Goal: Task Accomplishment & Management: Use online tool/utility

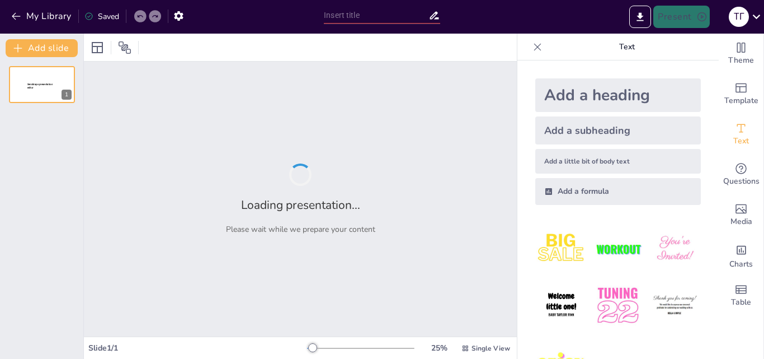
type input "Відкрите програмне забезпечення та його вплив на доступ до штучного інтелекту"
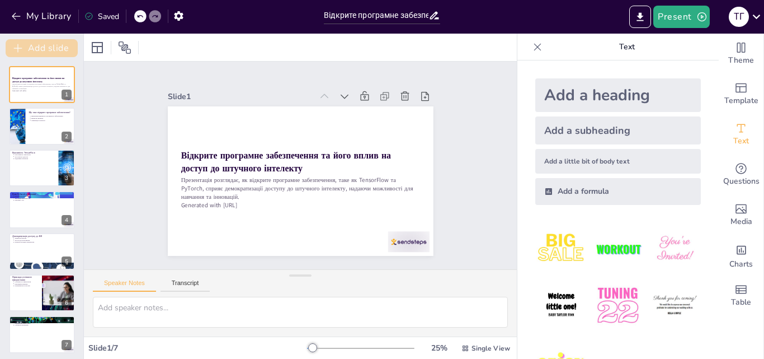
click at [53, 44] on button "Add slide" at bounding box center [42, 48] width 72 height 18
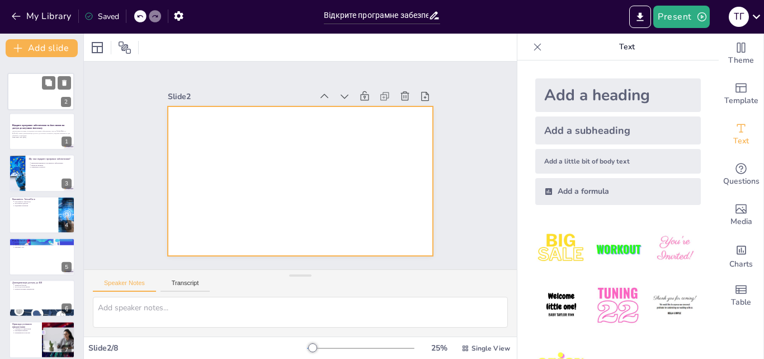
drag, startPoint x: 53, startPoint y: 126, endPoint x: 51, endPoint y: 85, distance: 41.5
click at [51, 85] on div at bounding box center [41, 91] width 66 height 37
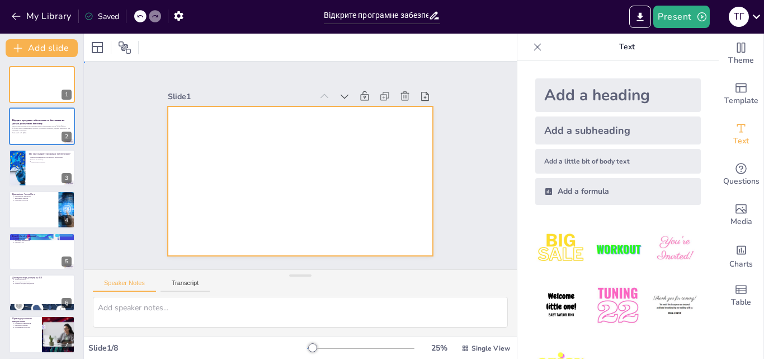
click at [235, 172] on div at bounding box center [299, 181] width 280 height 176
click at [235, 172] on div at bounding box center [297, 180] width 291 height 201
click at [235, 172] on div at bounding box center [299, 181] width 280 height 176
click at [243, 155] on div at bounding box center [299, 181] width 280 height 176
click at [202, 308] on textarea at bounding box center [300, 311] width 415 height 31
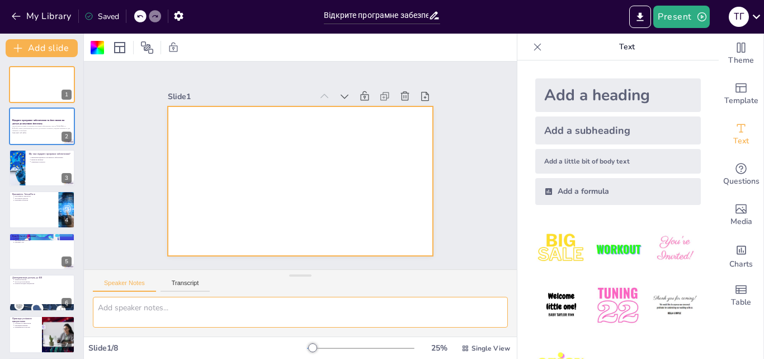
click at [202, 308] on textarea at bounding box center [300, 311] width 415 height 31
paste textarea "Голумбевська Тетяна Павлівна Пс-24-101"
type textarea "Голумбевська Тетяна Павлівна Пс-24-101"
click at [282, 226] on div at bounding box center [297, 180] width 291 height 201
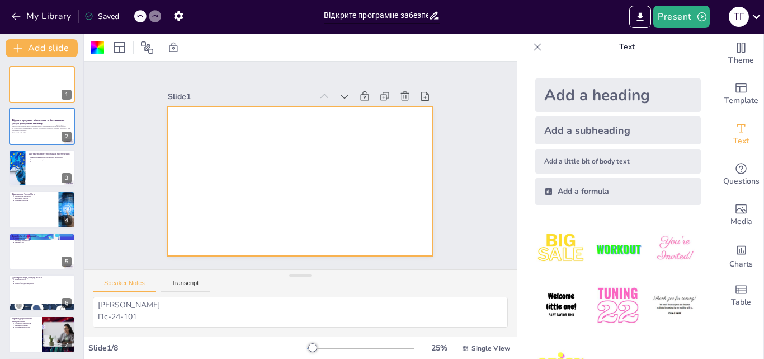
click at [190, 277] on div "Speaker Notes Transcript" at bounding box center [300, 283] width 433 height 27
click at [184, 284] on button "Transcript" at bounding box center [186, 285] width 50 height 12
click at [134, 282] on button "Speaker Notes" at bounding box center [124, 285] width 63 height 12
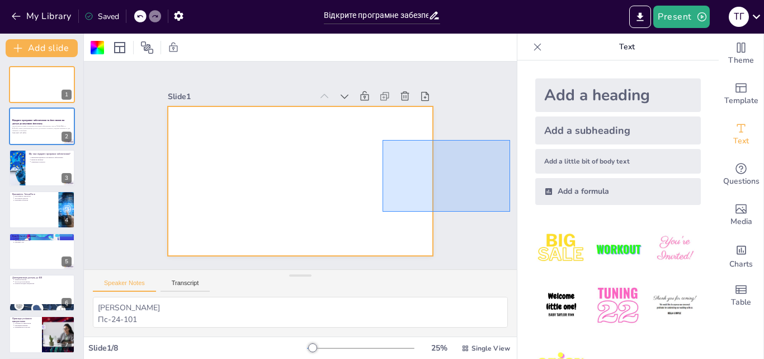
drag, startPoint x: 383, startPoint y: 211, endPoint x: 517, endPoint y: 135, distance: 154.3
click at [517, 135] on div "Document fonts Akatab Recently used Mulish Popular fonts Lato Montserrat Open S…" at bounding box center [382, 196] width 764 height 325
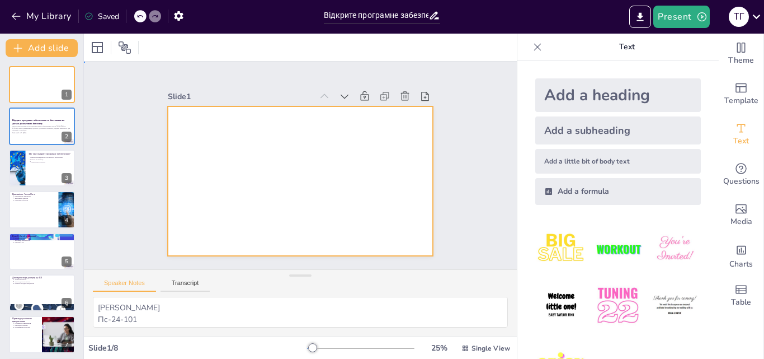
click at [401, 183] on div at bounding box center [295, 180] width 299 height 224
click at [142, 234] on div "Slide 1 Slide 2 Відкрите програмне забезпечення та його вплив на доступ до штуч…" at bounding box center [300, 165] width 345 height 214
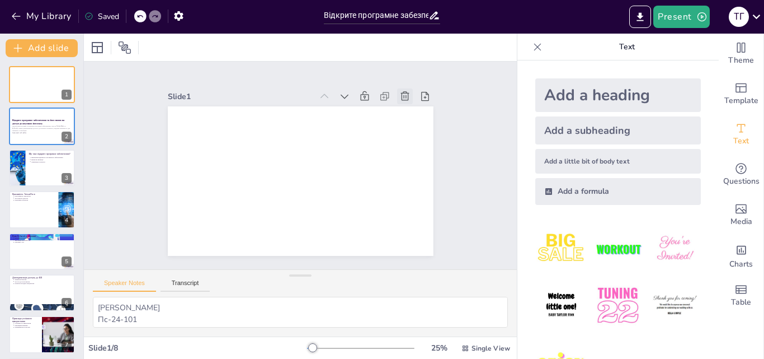
click at [414, 125] on icon at bounding box center [421, 132] width 14 height 14
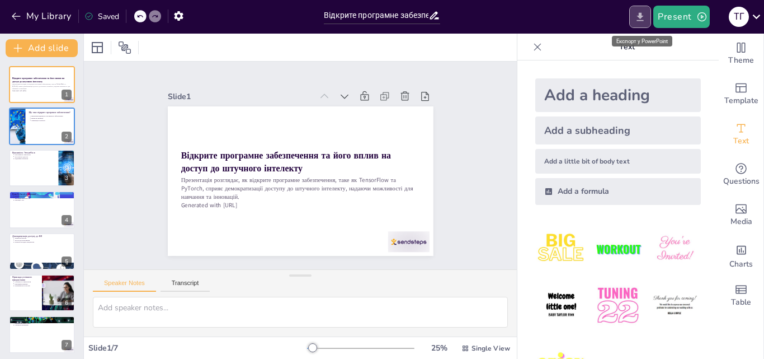
click at [640, 22] on icon "Export to PowerPoint" at bounding box center [640, 17] width 12 height 12
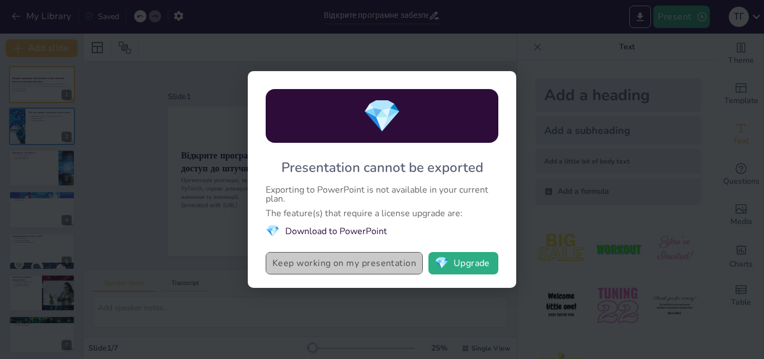
click at [366, 261] on button "Keep working on my presentation" at bounding box center [344, 263] width 157 height 22
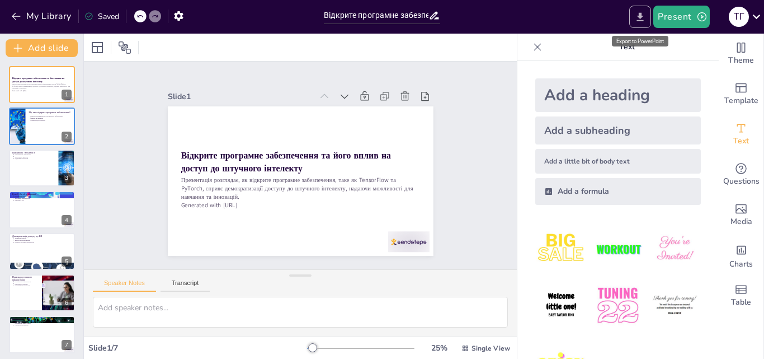
click at [645, 13] on icon "Export to PowerPoint" at bounding box center [640, 17] width 12 height 12
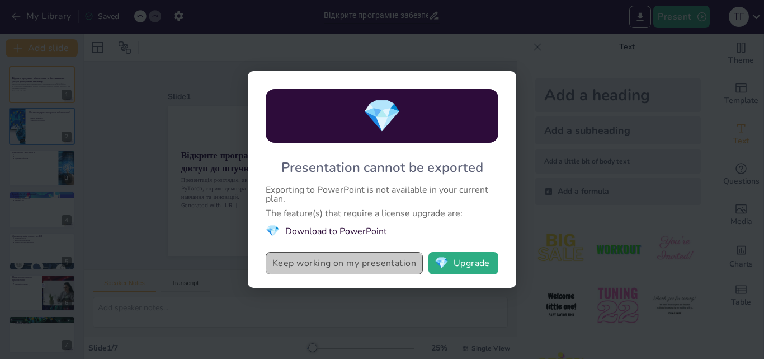
click at [332, 267] on button "Keep working on my presentation" at bounding box center [344, 263] width 157 height 22
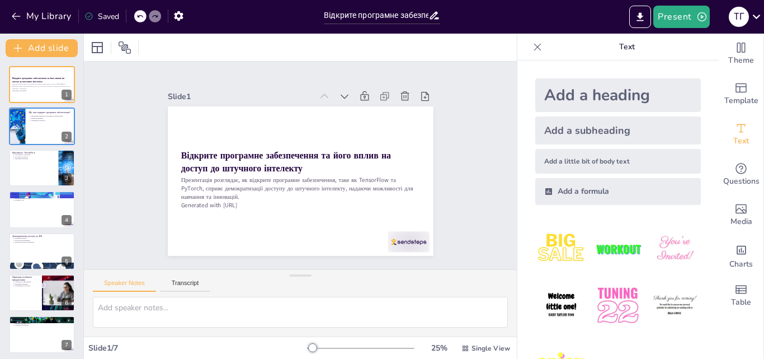
drag, startPoint x: 763, startPoint y: 111, endPoint x: 762, endPoint y: 152, distance: 40.3
click at [762, 152] on div "Theme Template Text Questions Media Charts Table" at bounding box center [741, 196] width 45 height 325
click at [672, 13] on button "Present" at bounding box center [681, 17] width 56 height 22
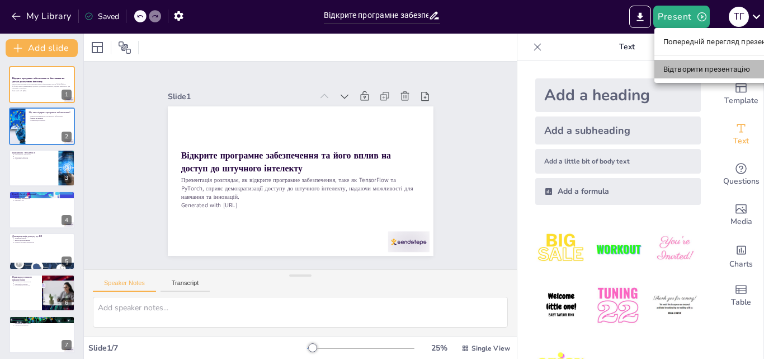
click at [689, 62] on li "Відтворити презентацію" at bounding box center [722, 69] width 136 height 18
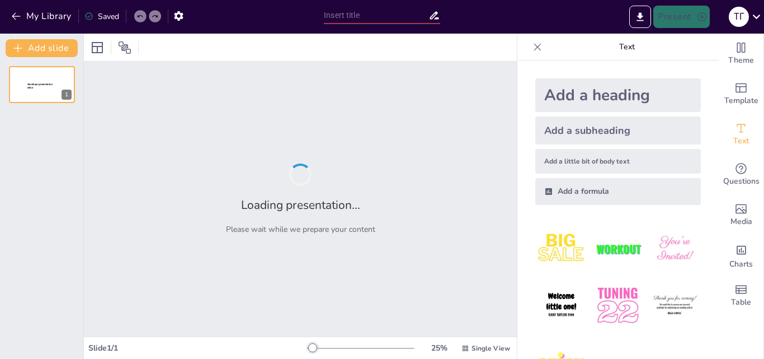
type input "Відкрите програмне забезпечення та його вплив на доступ до штучного інтелекту"
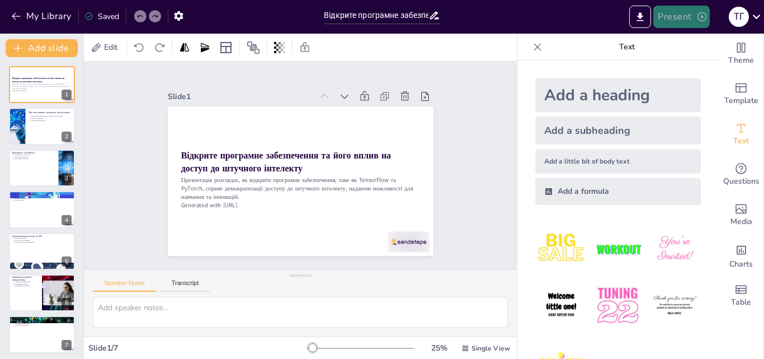
click at [684, 25] on button "Present" at bounding box center [681, 17] width 56 height 22
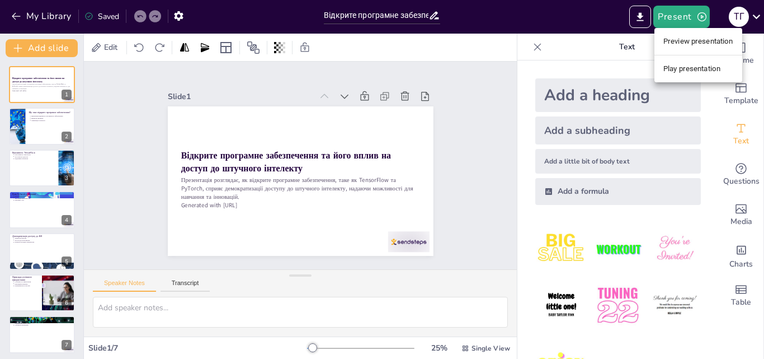
click at [701, 62] on li "Play presentation" at bounding box center [698, 69] width 88 height 18
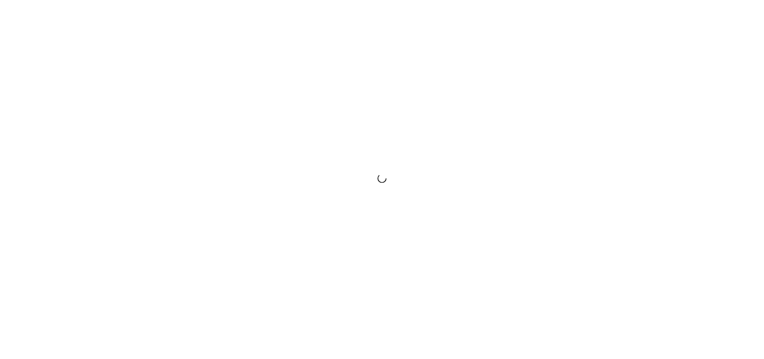
click at [373, 211] on div at bounding box center [382, 179] width 764 height 359
click at [474, 0] on html "We're offline Leave a message" at bounding box center [382, 179] width 764 height 359
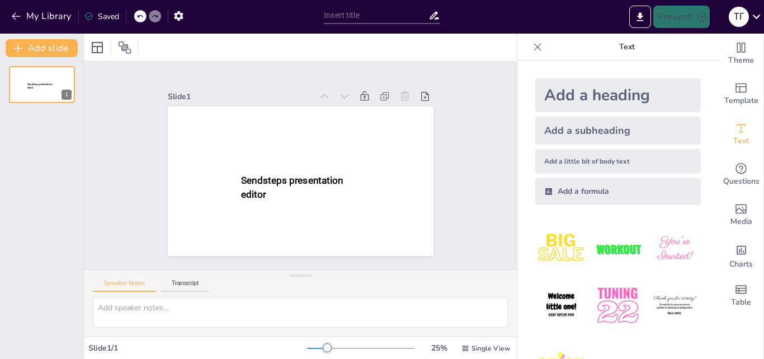
type input "Відкрите програмне забезпечення та його вплив на доступ до штучного інтелекту"
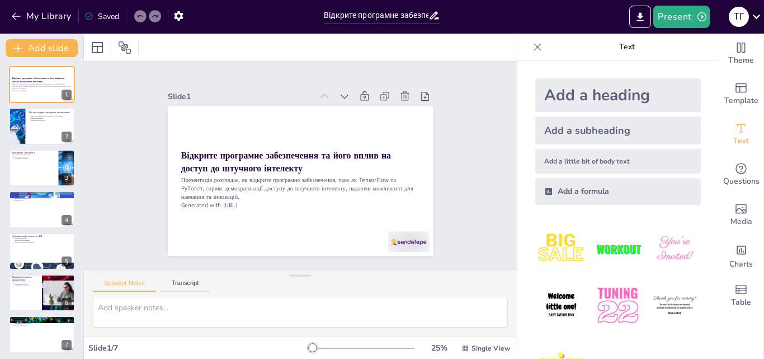
click at [754, 15] on icon at bounding box center [756, 16] width 15 height 15
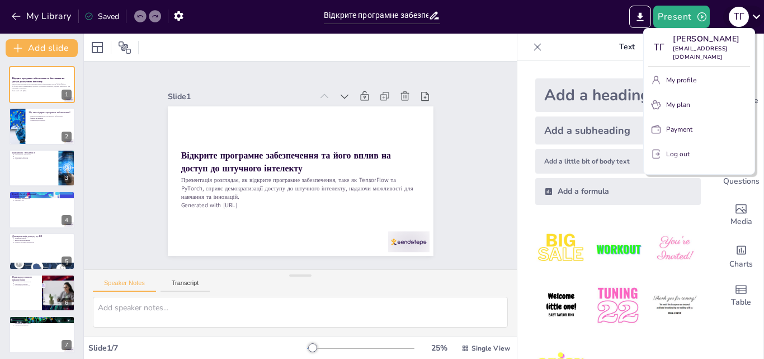
click at [754, 15] on div at bounding box center [382, 179] width 764 height 359
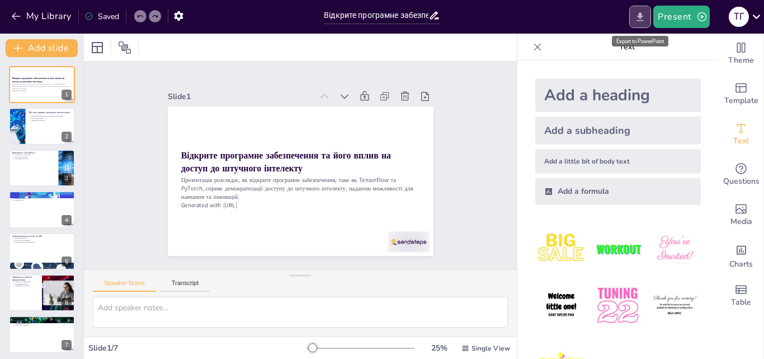
click at [642, 17] on icon "Export to PowerPoint" at bounding box center [640, 16] width 7 height 8
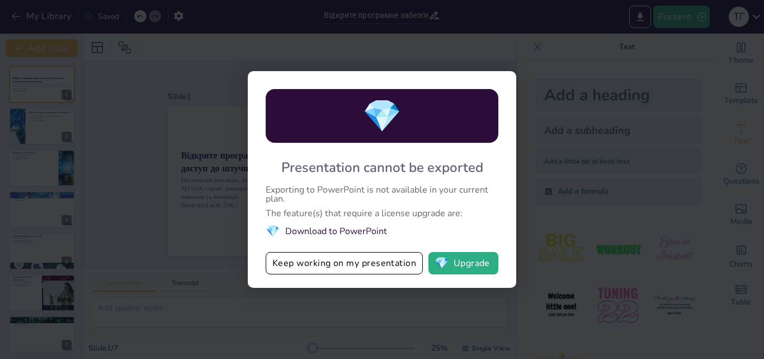
click at [595, 116] on div "💎 Presentation cannot be exported Exporting to PowerPoint is not available in y…" at bounding box center [382, 179] width 764 height 359
click at [663, 82] on div "💎 Presentation cannot be exported Exporting to PowerPoint is not available in y…" at bounding box center [382, 179] width 764 height 359
click at [644, 71] on div "💎 Presentation cannot be exported Exporting to PowerPoint is not available in y…" at bounding box center [382, 179] width 764 height 359
click at [325, 232] on li "💎 Download to PowerPoint" at bounding box center [382, 230] width 233 height 15
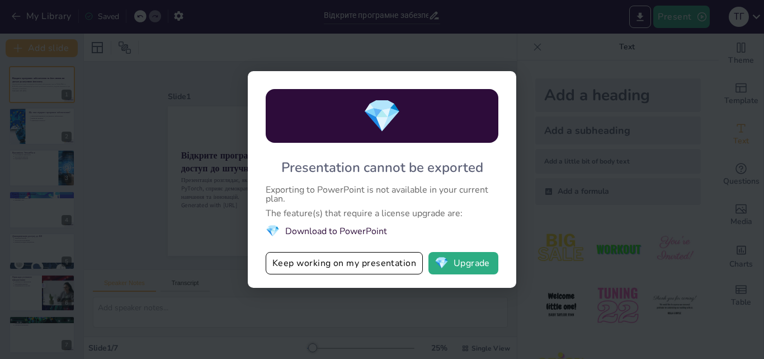
click at [325, 232] on li "💎 Download to PowerPoint" at bounding box center [382, 230] width 233 height 15
click at [459, 258] on button "💎 Upgrade" at bounding box center [463, 263] width 70 height 22
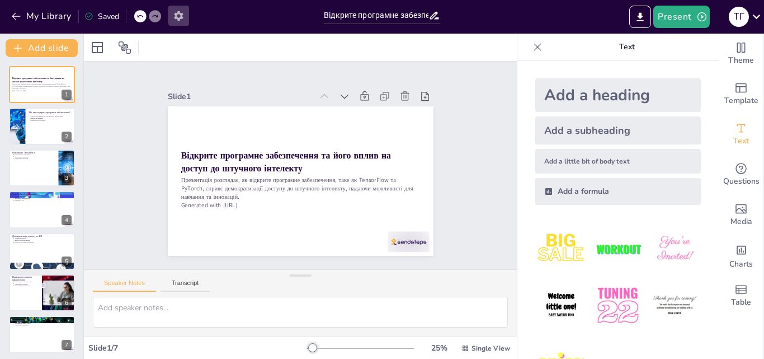
click at [177, 16] on icon "button" at bounding box center [178, 16] width 9 height 10
